Goal: Information Seeking & Learning: Understand process/instructions

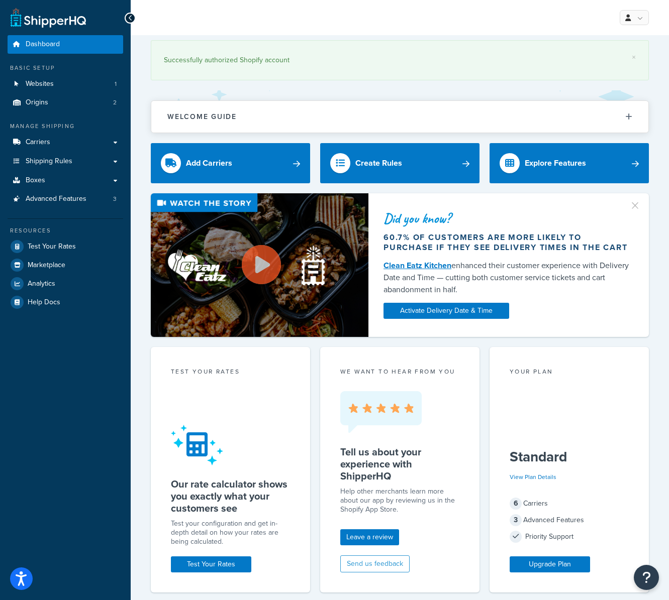
scroll to position [2, 0]
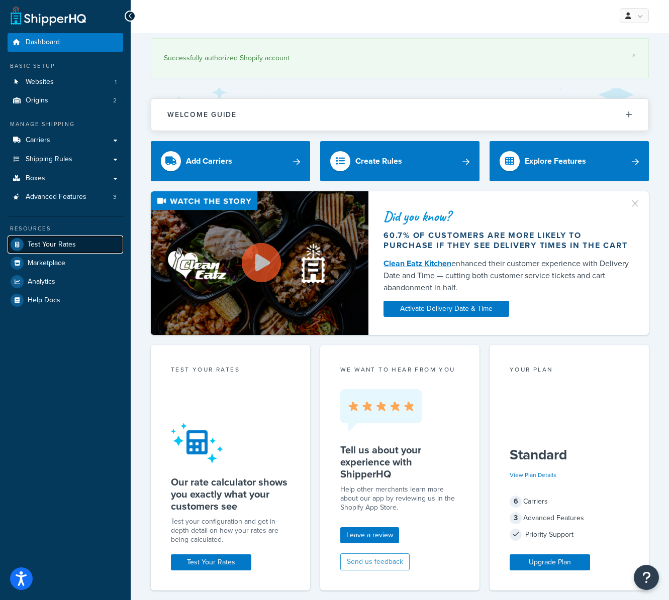
click at [65, 243] on span "Test Your Rates" at bounding box center [52, 245] width 48 height 9
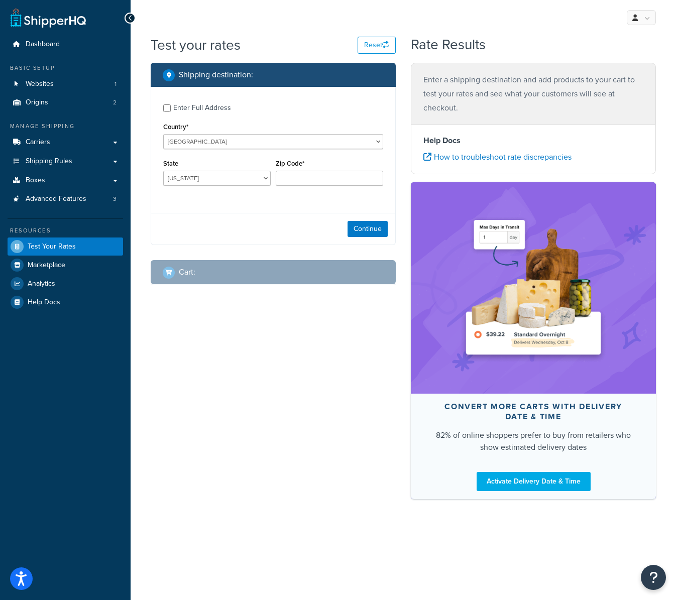
click at [83, 72] on div "Basic Setup Websites 1 Origins 2" at bounding box center [66, 88] width 116 height 48
click at [78, 84] on link "Websites 1" at bounding box center [66, 84] width 116 height 19
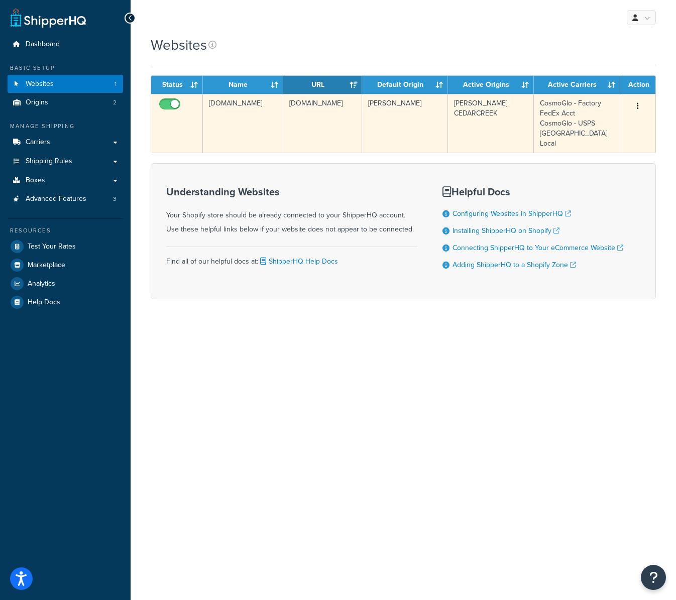
click at [641, 105] on button "button" at bounding box center [638, 106] width 14 height 16
drag, startPoint x: 642, startPoint y: 105, endPoint x: 639, endPoint y: 114, distance: 9.9
click at [642, 105] on button "button" at bounding box center [638, 106] width 14 height 16
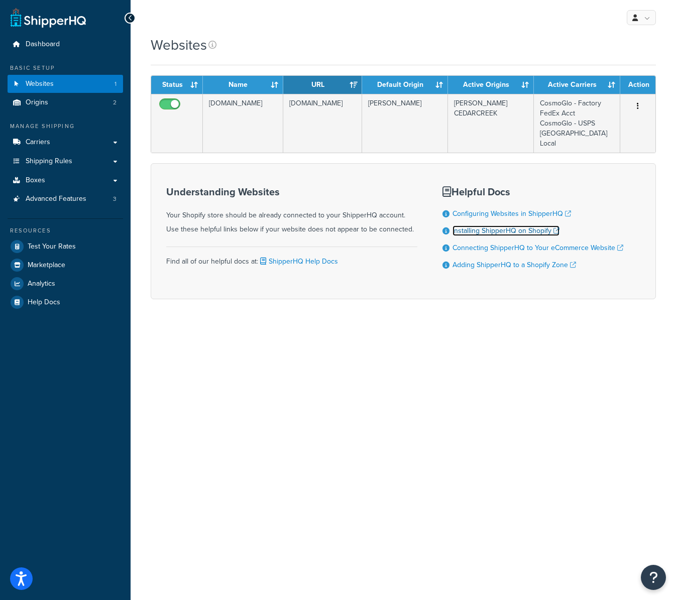
click at [494, 226] on link "Installing ShipperHQ on Shopify" at bounding box center [506, 231] width 107 height 11
